Goal: Task Accomplishment & Management: Manage account settings

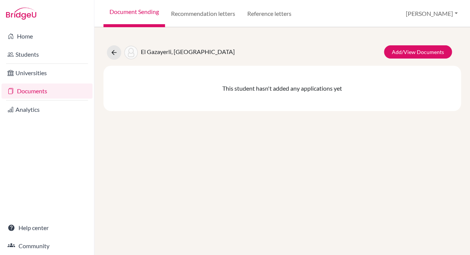
click at [32, 93] on link "Documents" at bounding box center [47, 90] width 91 height 15
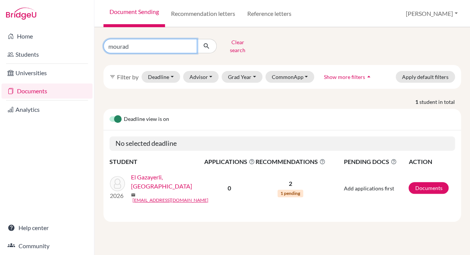
drag, startPoint x: 137, startPoint y: 44, endPoint x: 79, endPoint y: 43, distance: 57.8
click at [103, 43] on input "mourad" at bounding box center [150, 46] width 94 height 14
type input "karim"
click button "submit" at bounding box center [207, 46] width 20 height 14
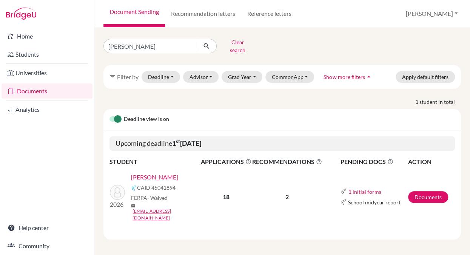
click at [138, 173] on link "Atwa, Karim" at bounding box center [154, 177] width 47 height 9
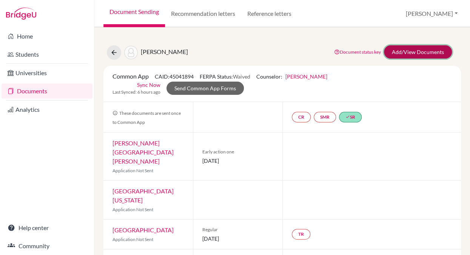
click at [411, 53] on link "Add/View Documents" at bounding box center [418, 51] width 68 height 13
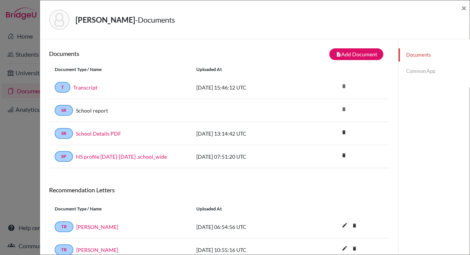
click at [413, 73] on link "Common App" at bounding box center [433, 71] width 71 height 13
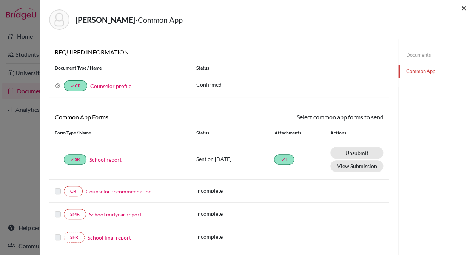
click at [462, 8] on span "×" at bounding box center [464, 7] width 5 height 11
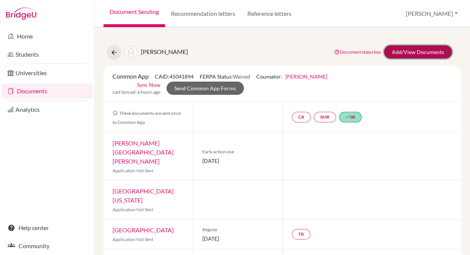
click at [408, 53] on link "Add/View Documents" at bounding box center [418, 51] width 68 height 13
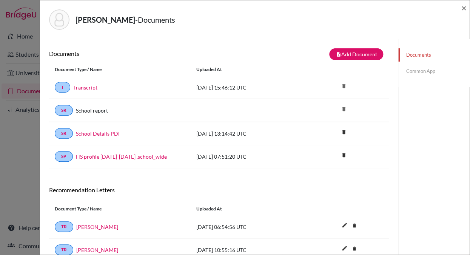
click at [411, 71] on link "Common App" at bounding box center [433, 71] width 71 height 13
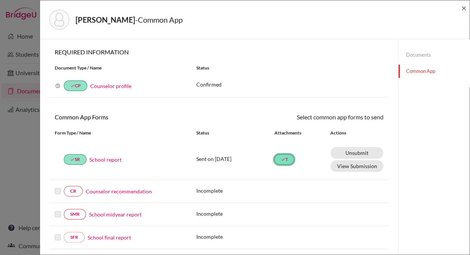
click at [286, 158] on link "done T" at bounding box center [284, 159] width 20 height 11
click at [346, 152] on link "Unsubmit This document will be un-submitted from all Common App universities it…" at bounding box center [357, 153] width 53 height 12
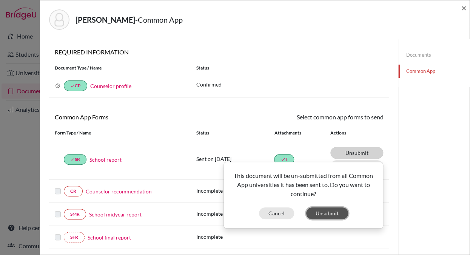
click at [322, 214] on button "Unsubmit" at bounding box center [327, 213] width 42 height 12
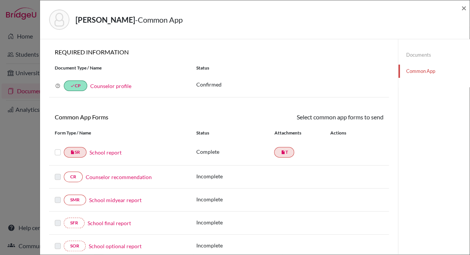
click at [147, 178] on link "Counselor recommendation" at bounding box center [119, 177] width 66 height 8
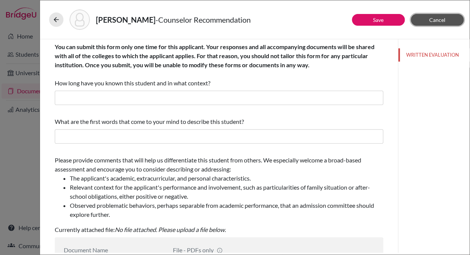
click at [423, 20] on button "Cancel" at bounding box center [437, 20] width 53 height 12
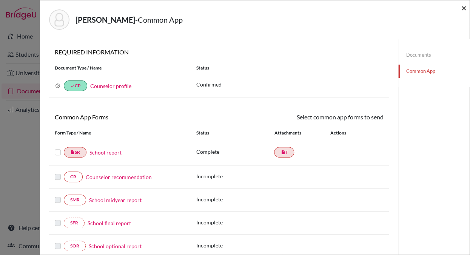
click at [462, 8] on span "×" at bounding box center [464, 7] width 5 height 11
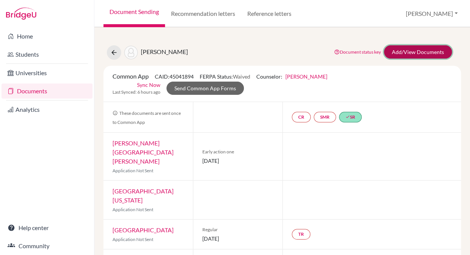
click at [416, 52] on link "Add/View Documents" at bounding box center [418, 51] width 68 height 13
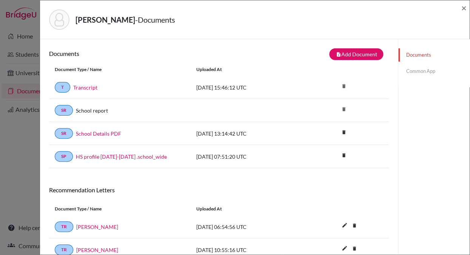
click at [430, 70] on link "Common App" at bounding box center [433, 71] width 71 height 13
